Goal: Task Accomplishment & Management: Complete application form

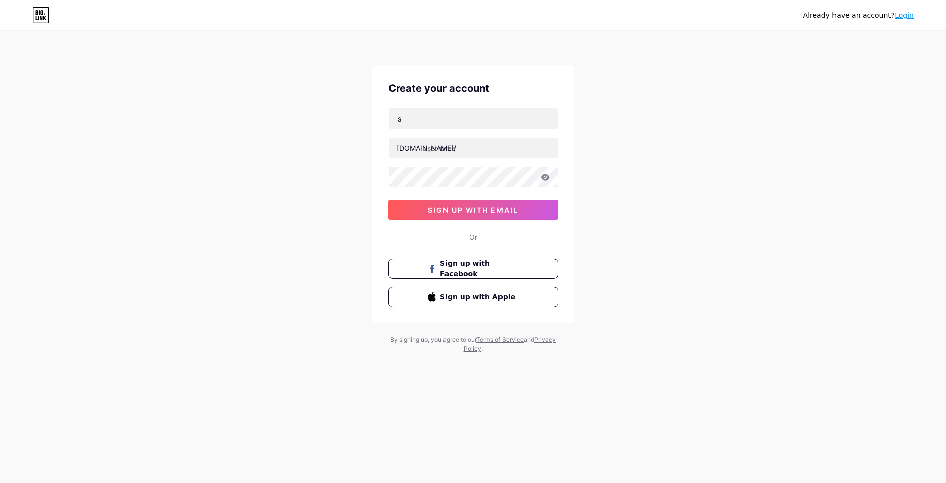
type input "[EMAIL_ADDRESS][DOMAIN_NAME]"
click at [449, 146] on input "text" at bounding box center [473, 148] width 168 height 20
type input "sneztrading"
click at [546, 178] on icon at bounding box center [545, 177] width 9 height 7
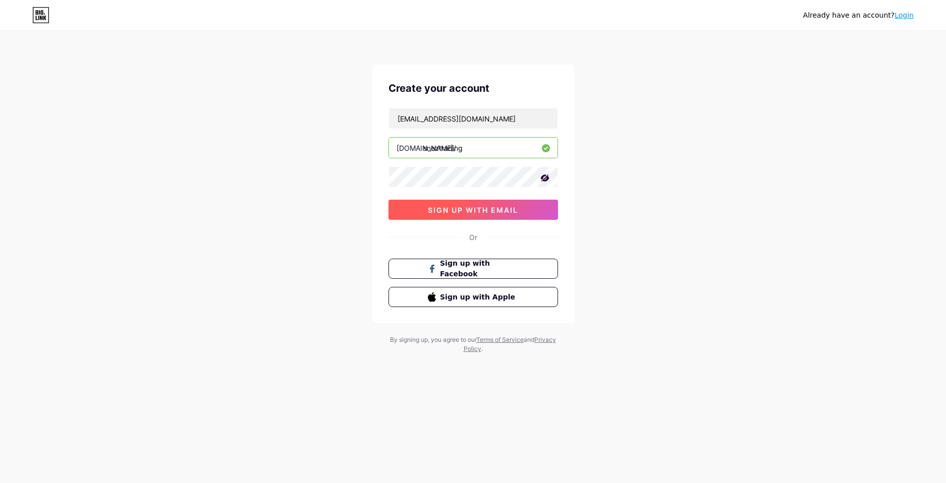
click at [449, 205] on button "sign up with email" at bounding box center [472, 210] width 169 height 20
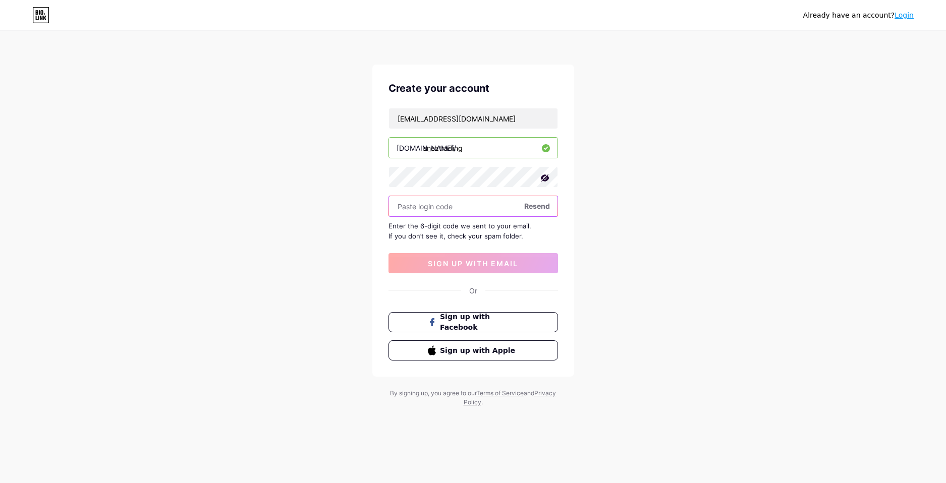
paste input "372884"
type input "372884"
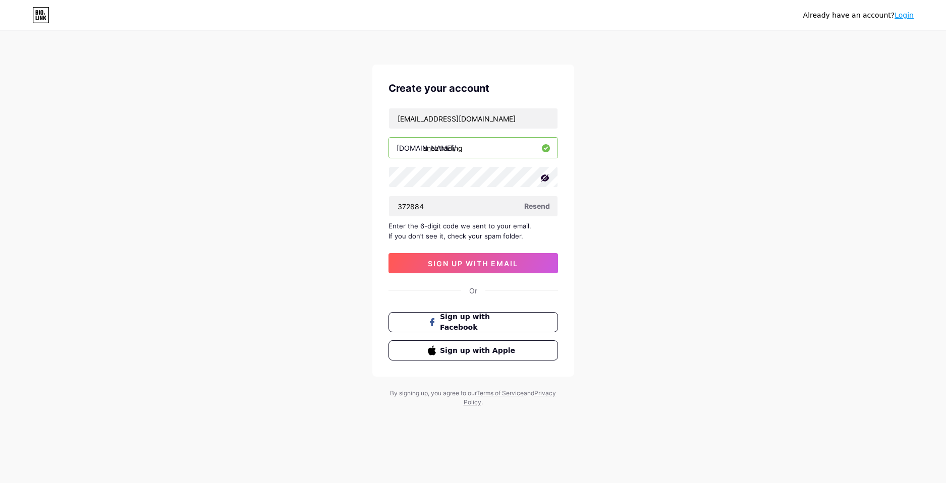
click at [445, 249] on div "[EMAIL_ADDRESS][DOMAIN_NAME] [DOMAIN_NAME]/ sneztrading 372884 Resend Enter the…" at bounding box center [472, 190] width 169 height 165
drag, startPoint x: 445, startPoint y: 250, endPoint x: 450, endPoint y: 253, distance: 5.5
click at [447, 250] on div "[EMAIL_ADDRESS][DOMAIN_NAME] [DOMAIN_NAME]/ sneztrading 372884 Resend Enter the…" at bounding box center [472, 190] width 169 height 165
click at [451, 255] on button "sign up with email" at bounding box center [472, 263] width 169 height 20
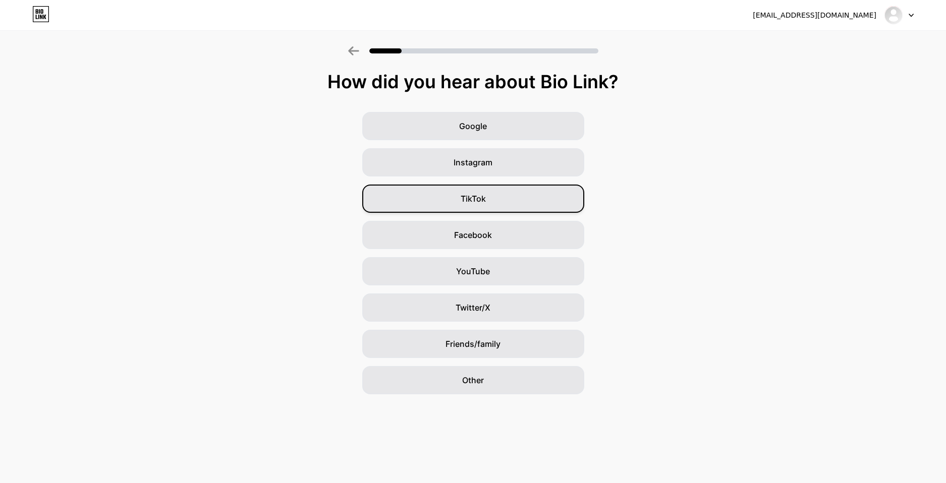
click at [497, 193] on div "TikTok" at bounding box center [473, 199] width 222 height 28
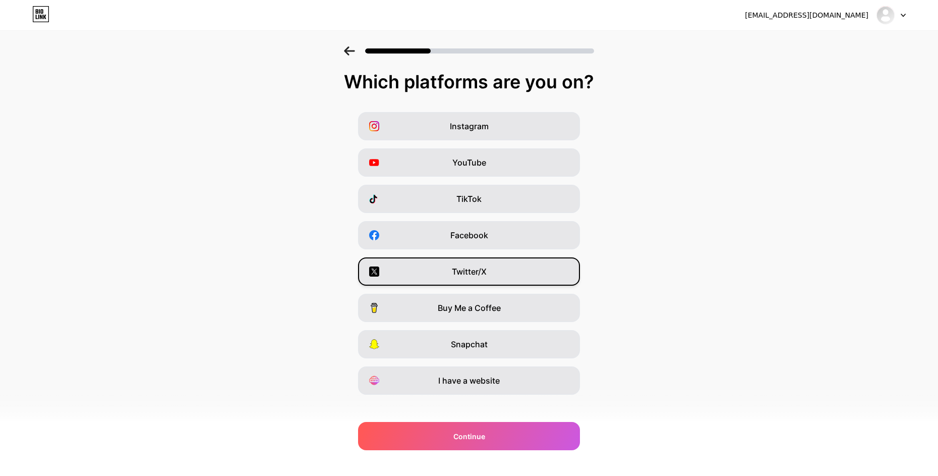
click at [473, 273] on span "Twitter/X" at bounding box center [469, 271] width 35 height 12
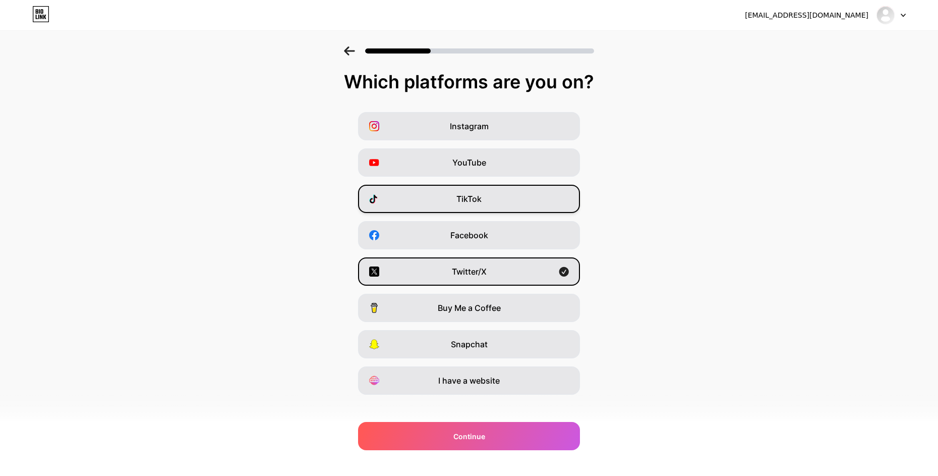
click at [468, 191] on div "TikTok" at bounding box center [469, 199] width 222 height 28
click at [466, 381] on span "I have a website" at bounding box center [469, 380] width 62 height 12
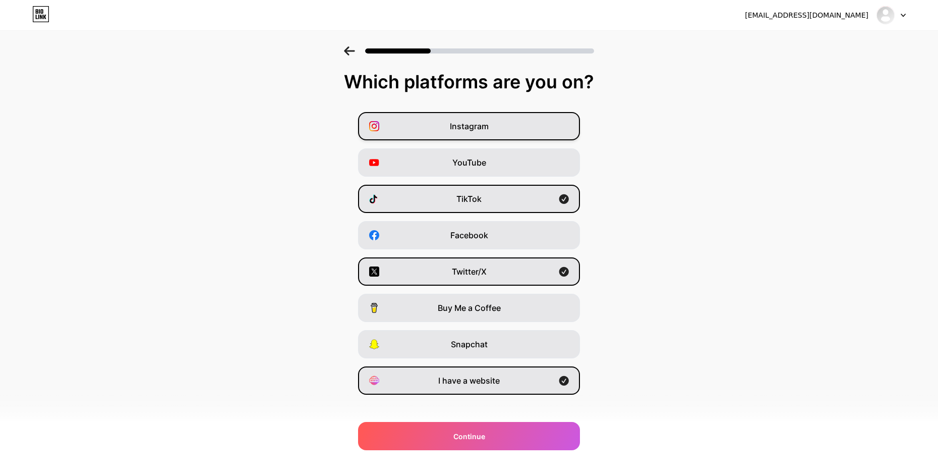
click at [485, 131] on span "Instagram" at bounding box center [469, 126] width 39 height 12
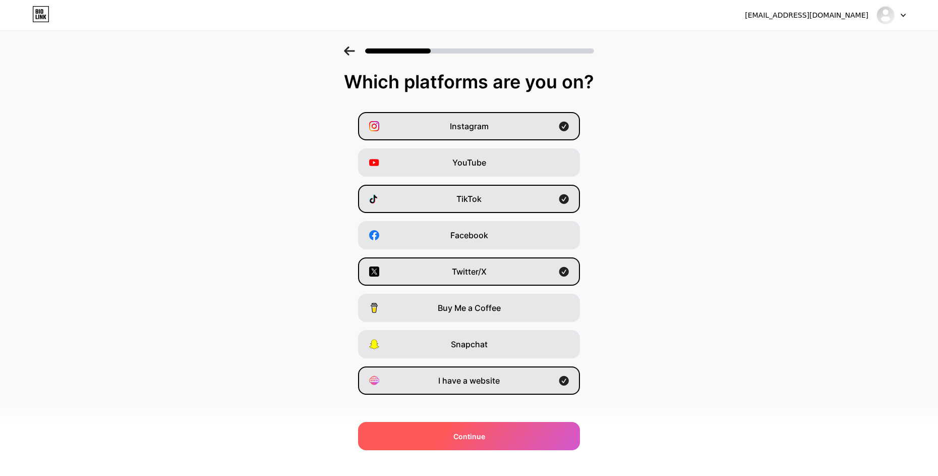
click at [453, 431] on div "Continue" at bounding box center [469, 436] width 222 height 28
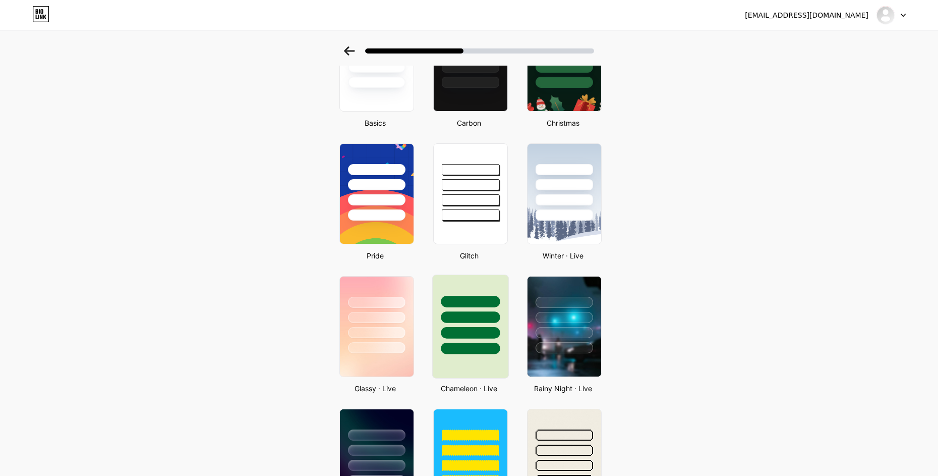
scroll to position [202, 0]
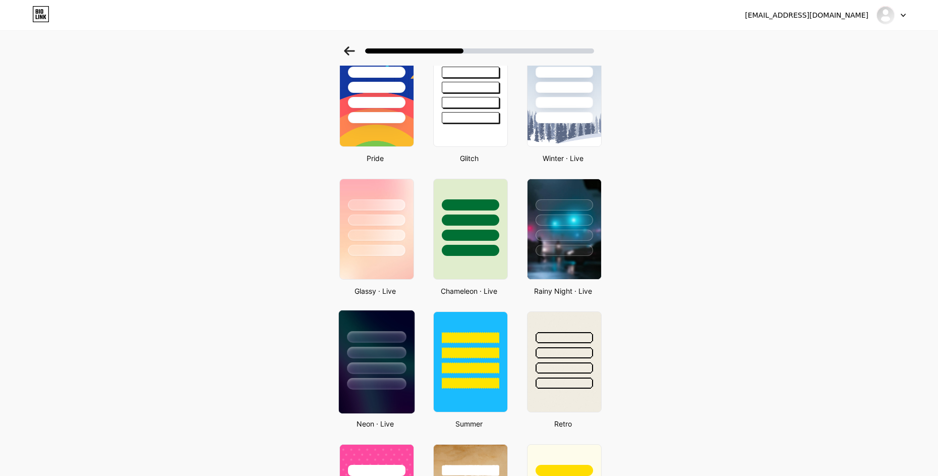
click at [391, 359] on div at bounding box center [377, 349] width 76 height 79
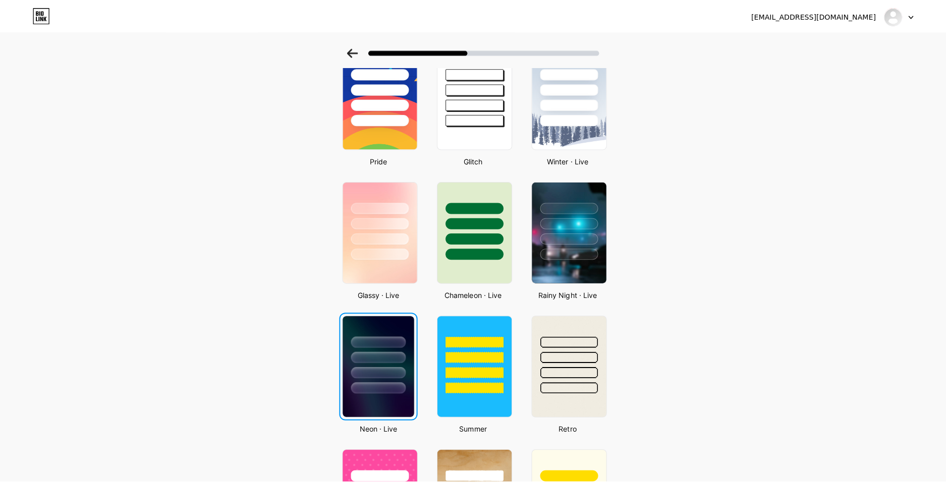
scroll to position [0, 0]
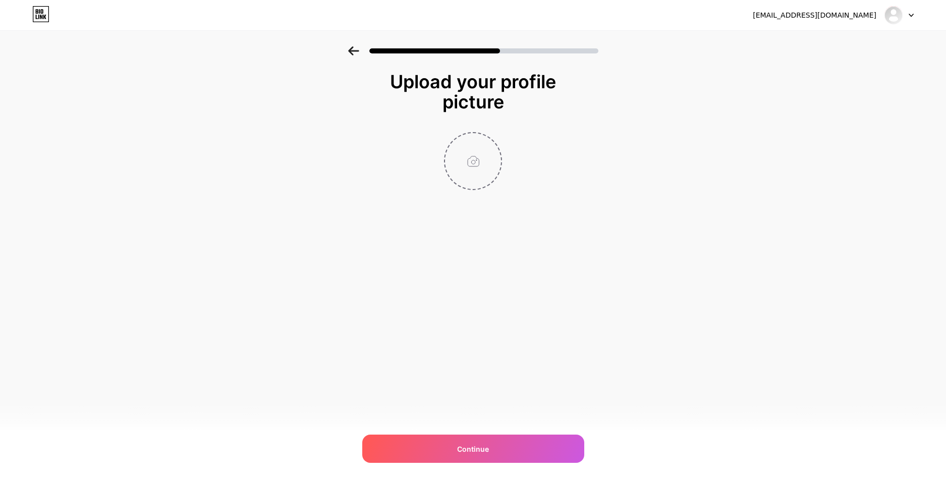
click at [476, 161] on input "file" at bounding box center [473, 161] width 56 height 56
type input "C:\fakepath\Miniatura YT [GEOGRAPHIC_DATA] (6).jpeg"
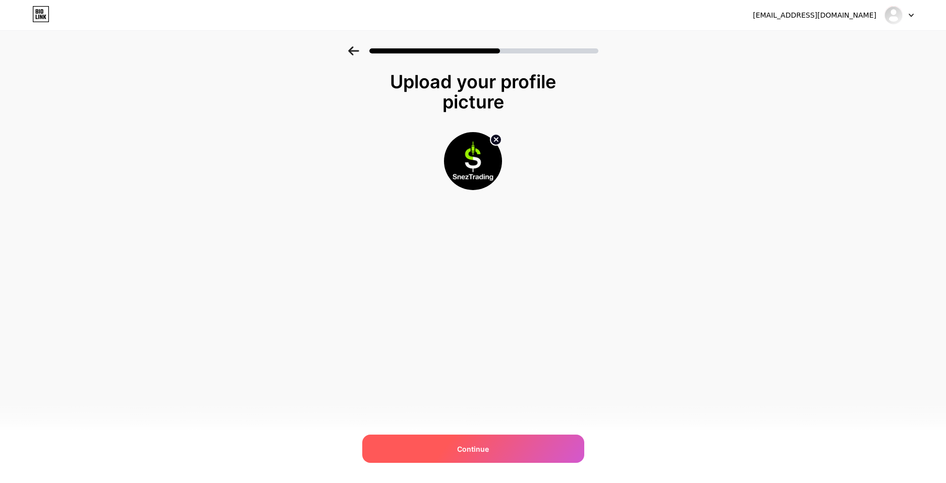
click at [475, 449] on span "Continue" at bounding box center [473, 449] width 32 height 11
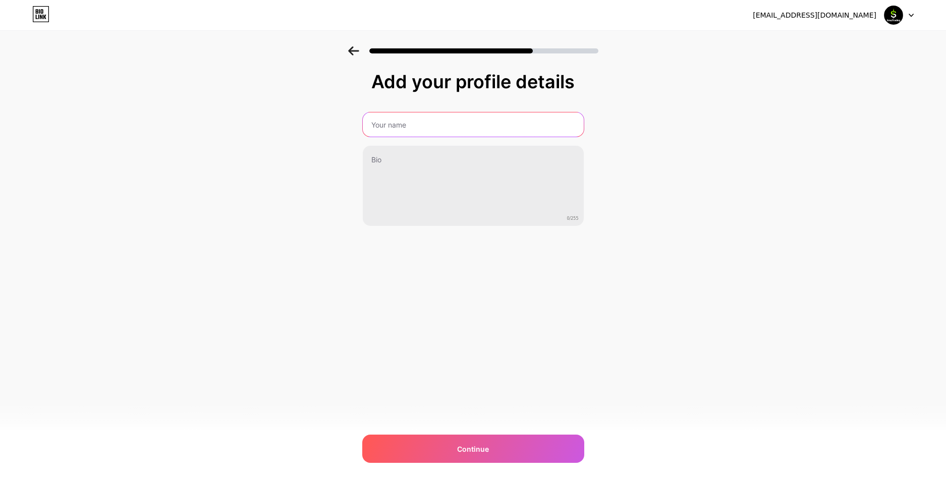
click at [401, 126] on input "text" at bounding box center [473, 124] width 221 height 24
type input "s"
type input "SnezTrading"
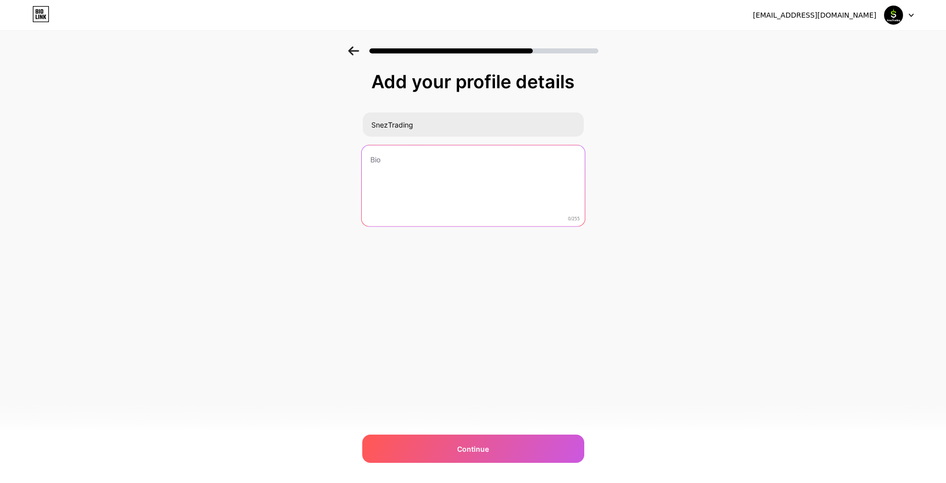
click at [391, 167] on textarea at bounding box center [472, 186] width 223 height 82
paste textarea "📊 Techniczne sygnały 🎯 One day or day one"
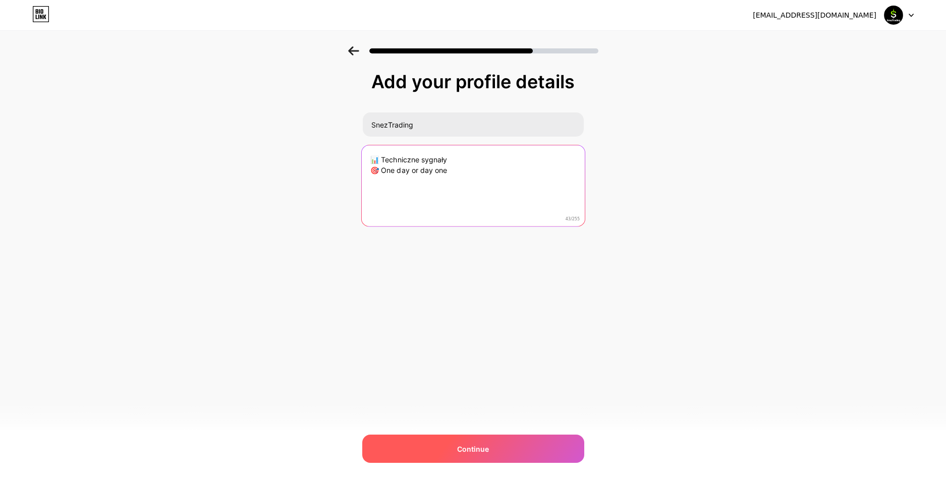
type textarea "📊 Techniczne sygnały 🎯 One day or day one"
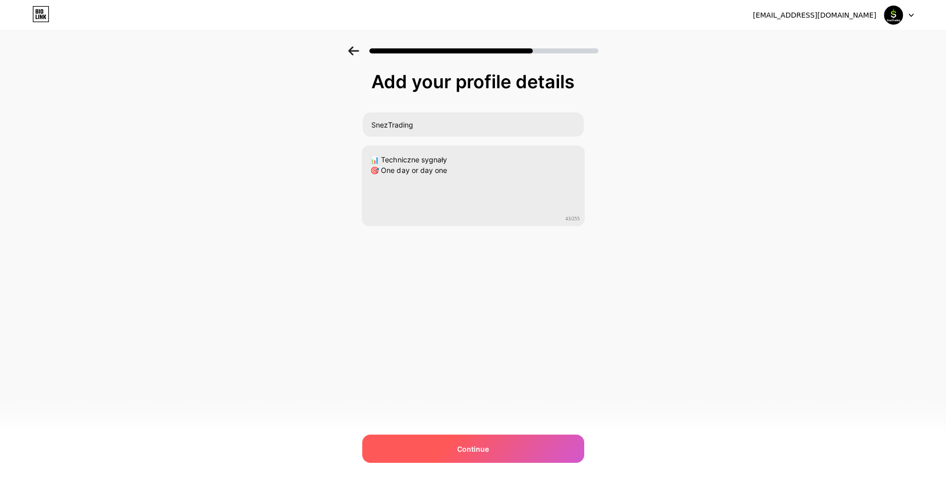
click at [458, 446] on span "Continue" at bounding box center [473, 449] width 32 height 11
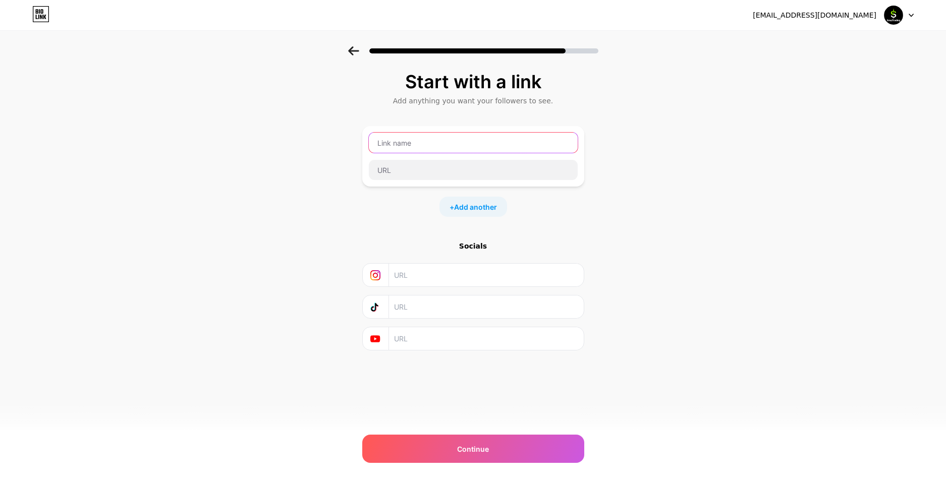
click at [403, 144] on input "text" at bounding box center [473, 143] width 209 height 20
type input "Telegram"
click at [424, 165] on input "text" at bounding box center [473, 170] width 209 height 20
click at [720, 137] on div "Start with a link Add anything you want your followers to see. Telegram + Add a…" at bounding box center [473, 223] width 946 height 355
click at [462, 155] on div "Telegram" at bounding box center [473, 156] width 210 height 48
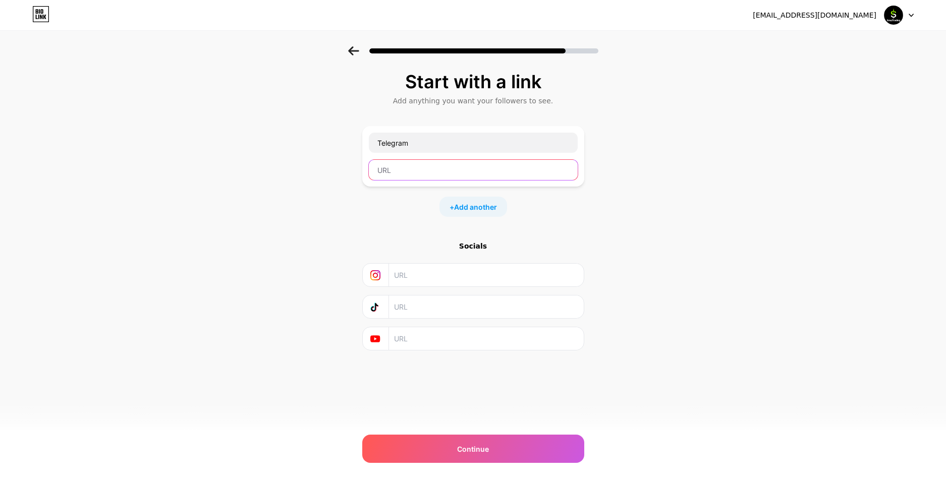
click at [456, 164] on input "text" at bounding box center [473, 170] width 209 height 20
paste input "[URL][DOMAIN_NAME]"
type input "[URL][DOMAIN_NAME]"
click at [474, 246] on div "Socials" at bounding box center [473, 246] width 222 height 10
click at [473, 213] on div "+ Add another" at bounding box center [473, 207] width 68 height 20
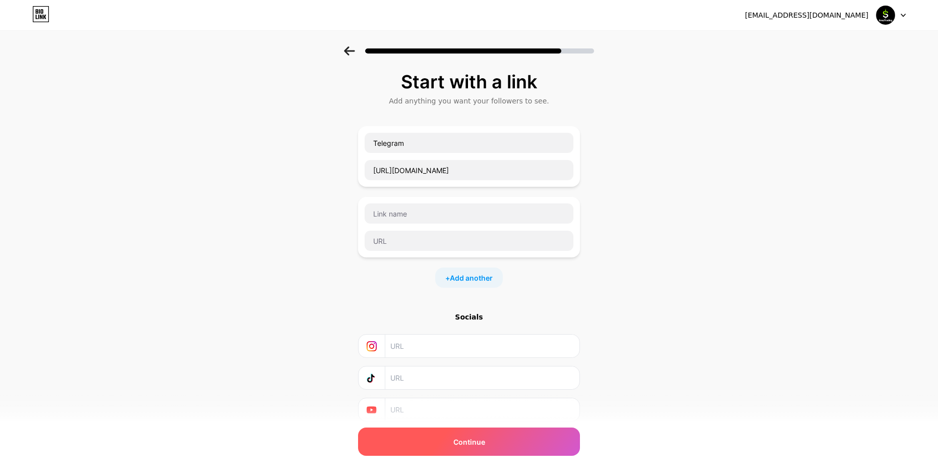
click at [452, 441] on div "Continue" at bounding box center [469, 441] width 222 height 28
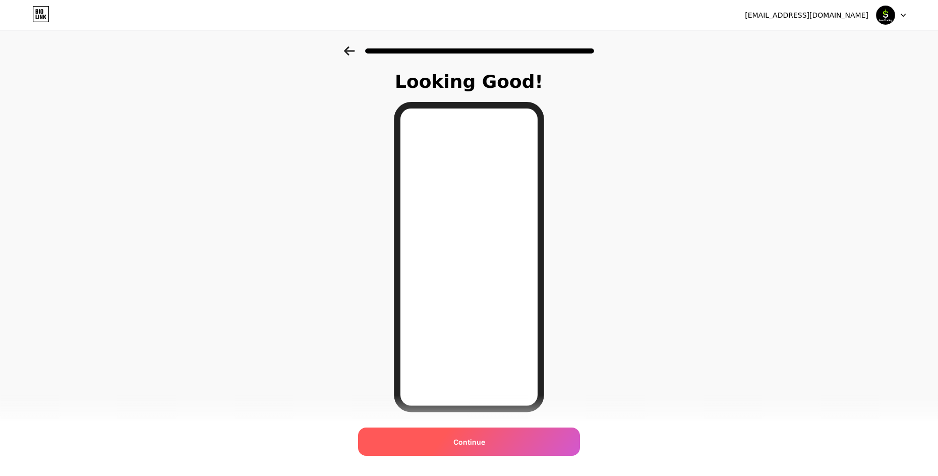
click at [443, 438] on div "Continue" at bounding box center [469, 441] width 222 height 28
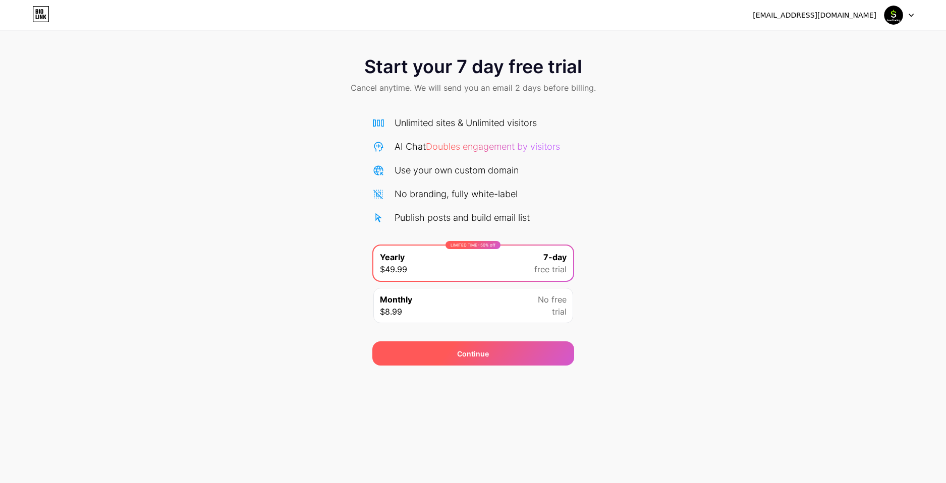
click at [476, 344] on div "Continue" at bounding box center [473, 353] width 202 height 24
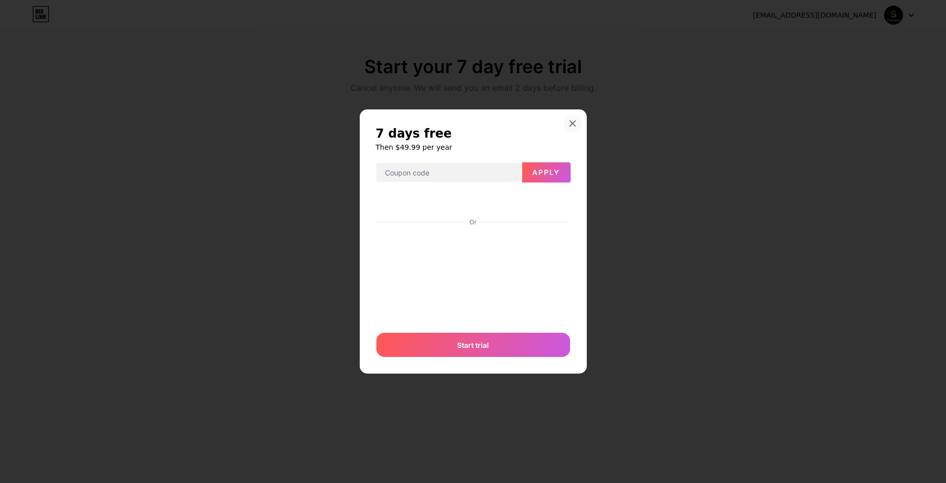
click at [570, 119] on div at bounding box center [572, 123] width 18 height 18
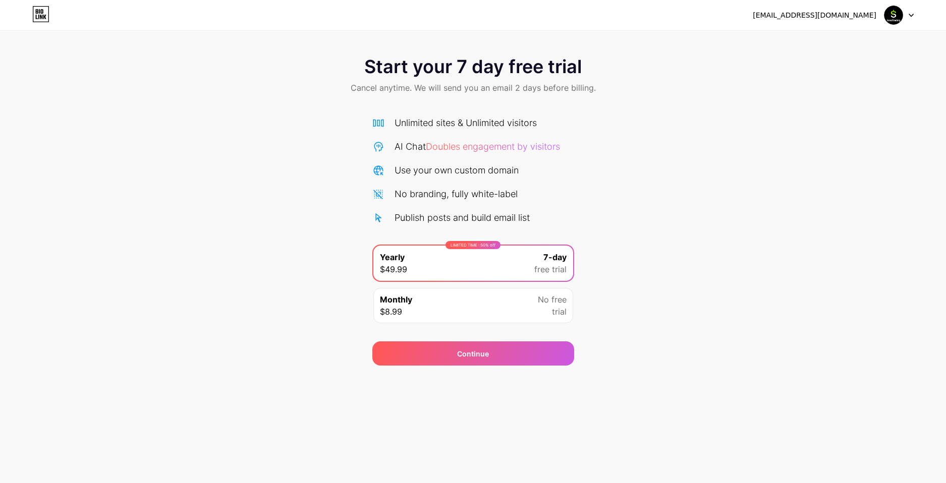
drag, startPoint x: 27, startPoint y: 12, endPoint x: 35, endPoint y: 14, distance: 8.3
click at [28, 12] on div "[EMAIL_ADDRESS][DOMAIN_NAME] Logout" at bounding box center [473, 15] width 946 height 18
click at [38, 14] on icon at bounding box center [40, 14] width 17 height 16
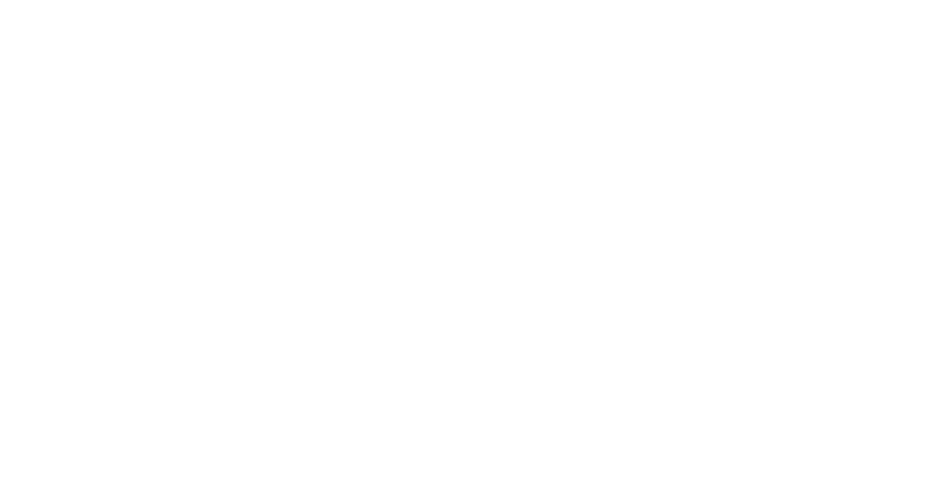
click at [38, 0] on html at bounding box center [473, 0] width 946 height 0
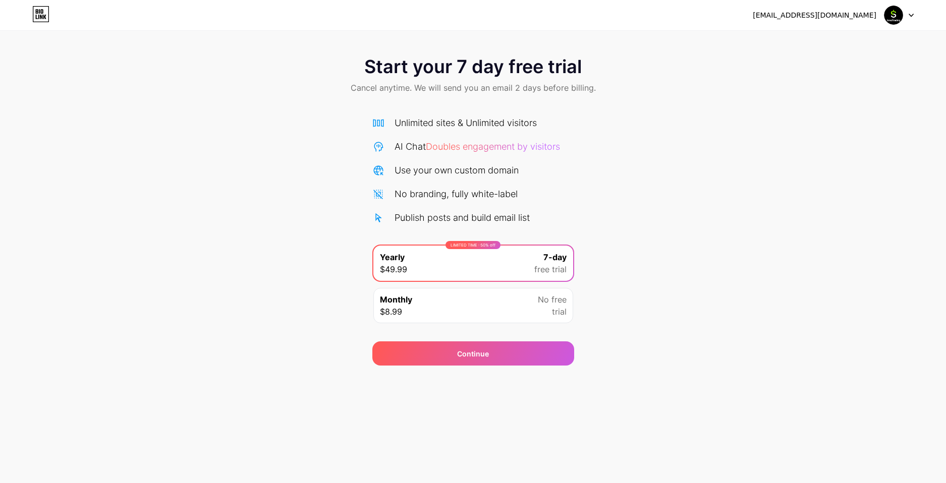
click at [884, 15] on img at bounding box center [893, 15] width 19 height 19
drag, startPoint x: 897, startPoint y: 19, endPoint x: 910, endPoint y: 12, distance: 14.4
click at [898, 19] on img at bounding box center [893, 15] width 19 height 19
click at [910, 12] on div at bounding box center [898, 15] width 29 height 18
click at [712, 107] on div "Start your 7 day free trial Cancel anytime. We will send you an email 2 days be…" at bounding box center [473, 205] width 946 height 319
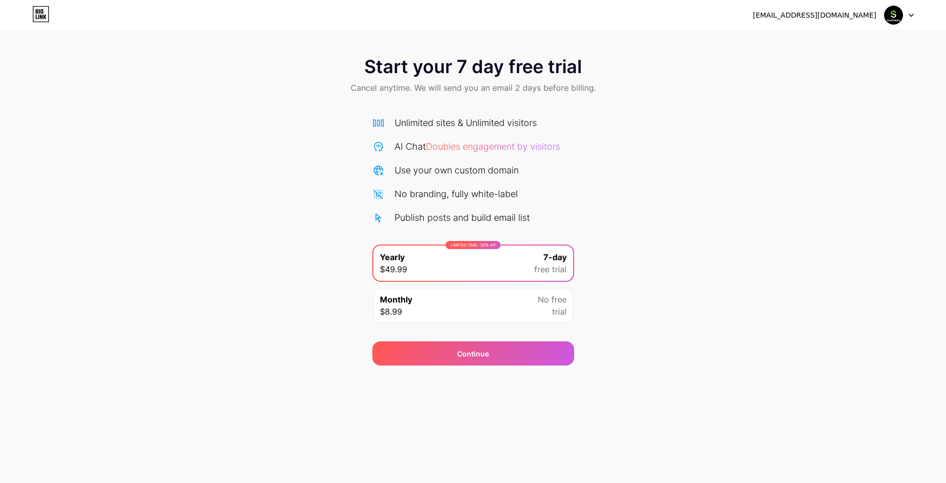
click at [441, 153] on div "Unlimited sites & Unlimited visitors AI Chat Doubles engagement by visitors Use…" at bounding box center [473, 170] width 202 height 108
click at [440, 150] on span "Doubles engagement by visitors" at bounding box center [493, 146] width 134 height 11
click at [870, 9] on div "[EMAIL_ADDRESS][DOMAIN_NAME]" at bounding box center [832, 15] width 161 height 18
click at [896, 19] on img at bounding box center [893, 15] width 19 height 19
